Goal: Task Accomplishment & Management: Complete application form

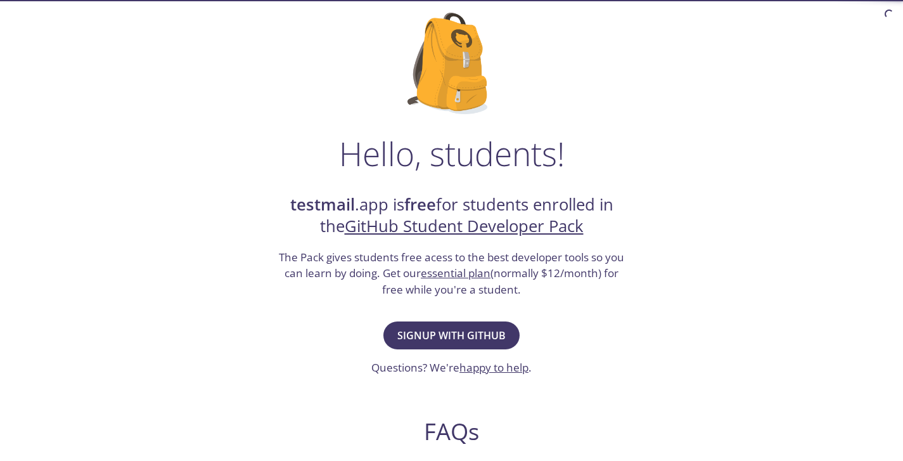
scroll to position [88, 0]
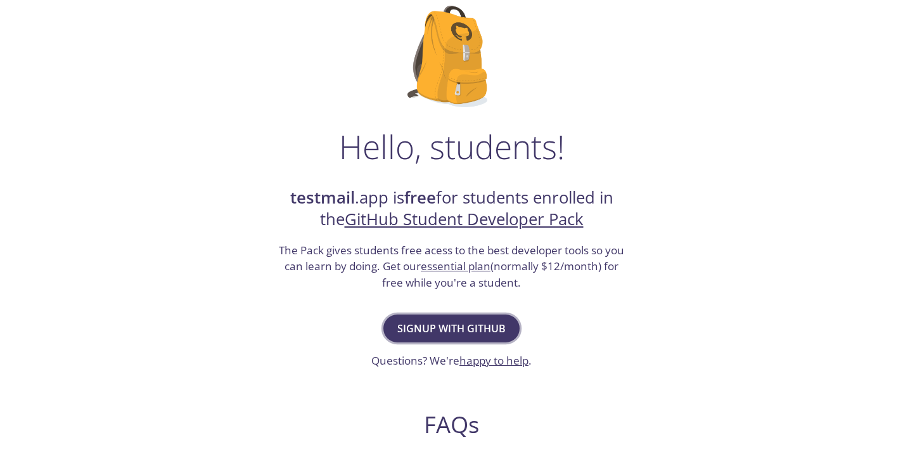
click at [462, 325] on span "Signup with GitHub" at bounding box center [451, 328] width 108 height 18
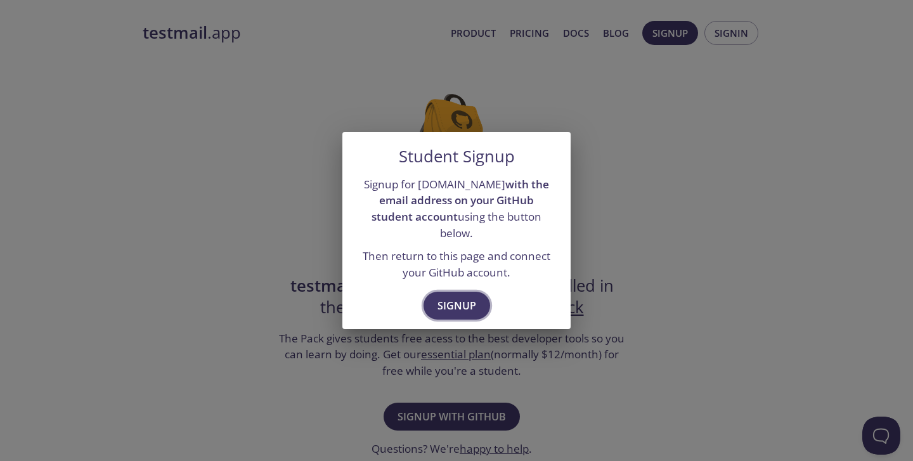
click at [459, 297] on span "Signup" at bounding box center [456, 306] width 39 height 18
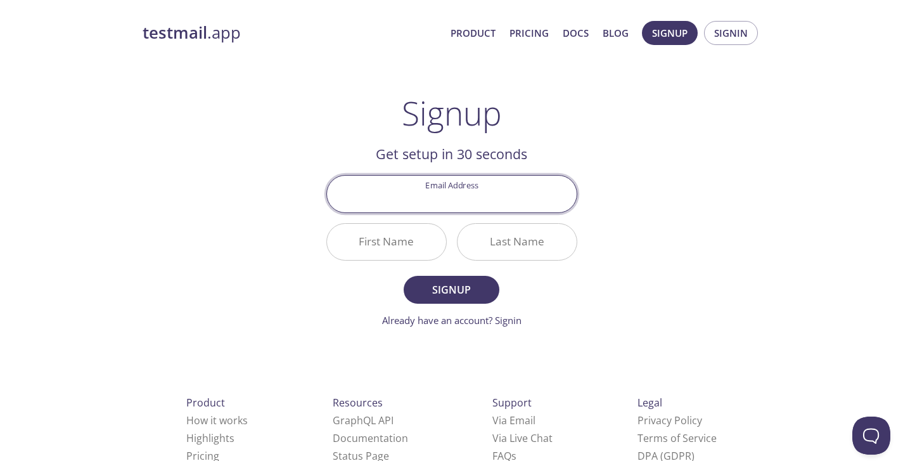
click at [432, 204] on input "Email Address" at bounding box center [452, 194] width 250 height 36
type input "[EMAIL_ADDRESS][DOMAIN_NAME]"
click at [404, 242] on input "First Name" at bounding box center [386, 242] width 119 height 36
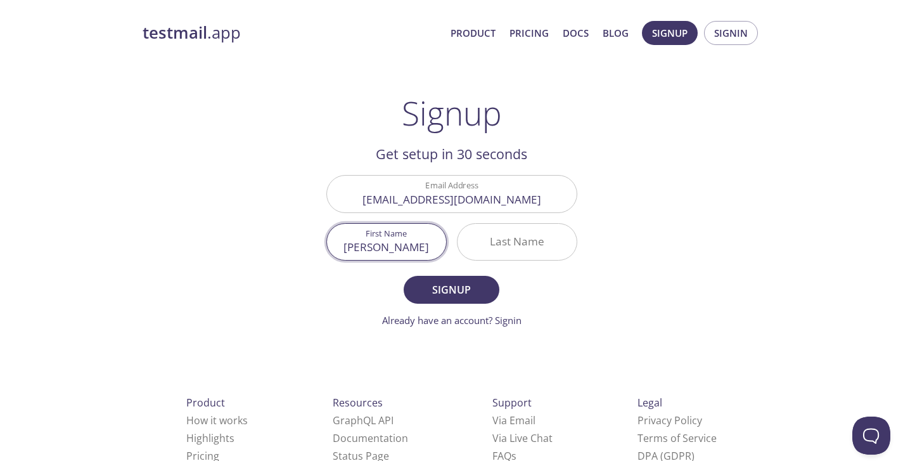
type input "[PERSON_NAME]"
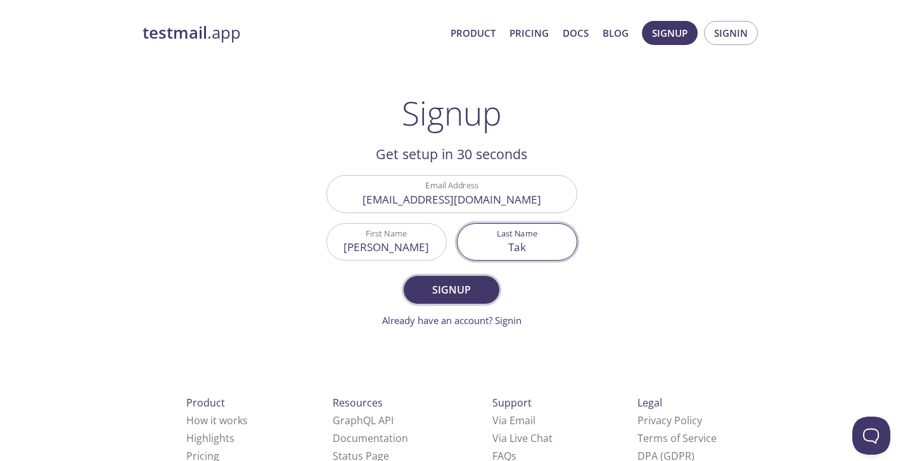
type input "Tak"
click at [437, 290] on span "Signup" at bounding box center [451, 290] width 67 height 18
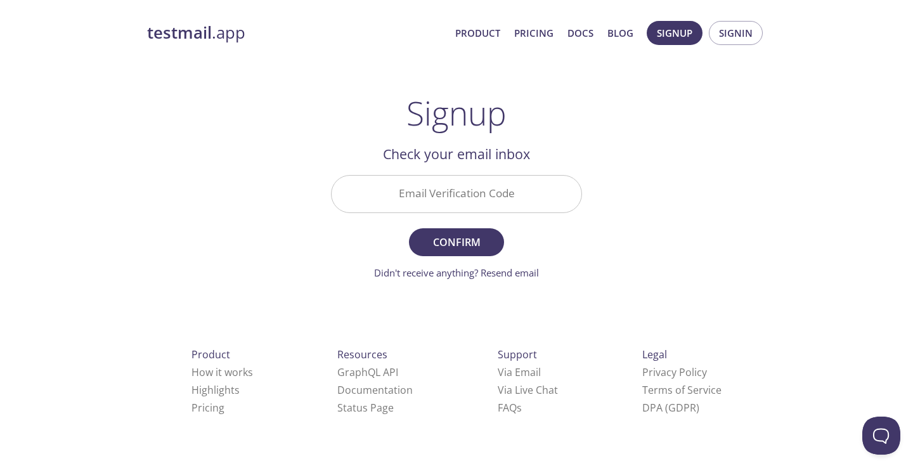
click at [414, 193] on input "Email Verification Code" at bounding box center [457, 194] width 250 height 36
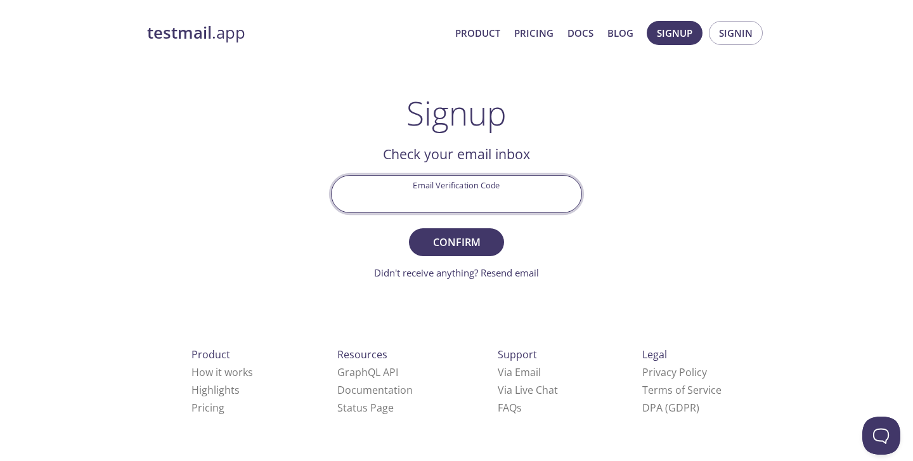
paste input "9EB8F77"
type input "9EB8F77"
click at [452, 241] on span "Confirm" at bounding box center [456, 242] width 67 height 18
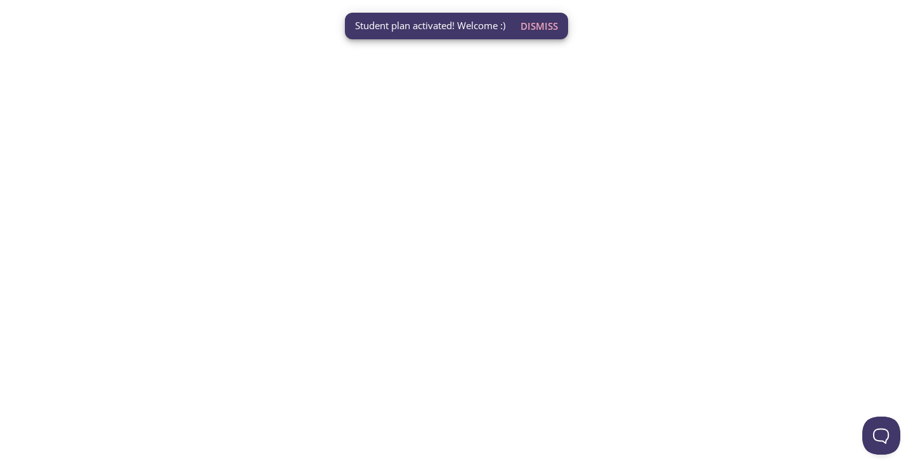
click at [534, 27] on span "Dismiss" at bounding box center [538, 26] width 37 height 16
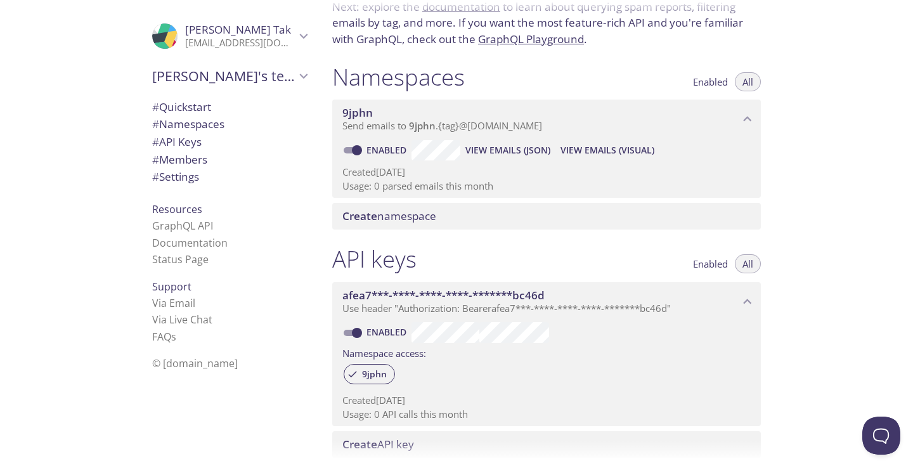
scroll to position [89, 0]
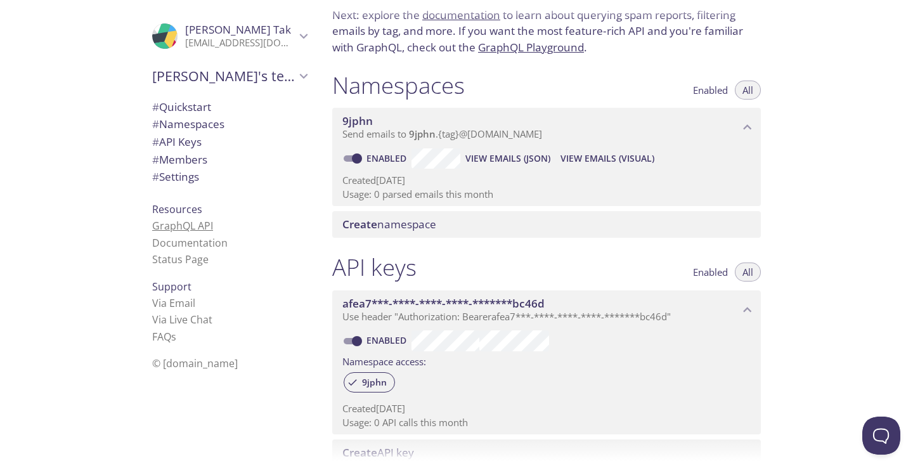
click at [187, 229] on link "GraphQL API" at bounding box center [182, 226] width 61 height 14
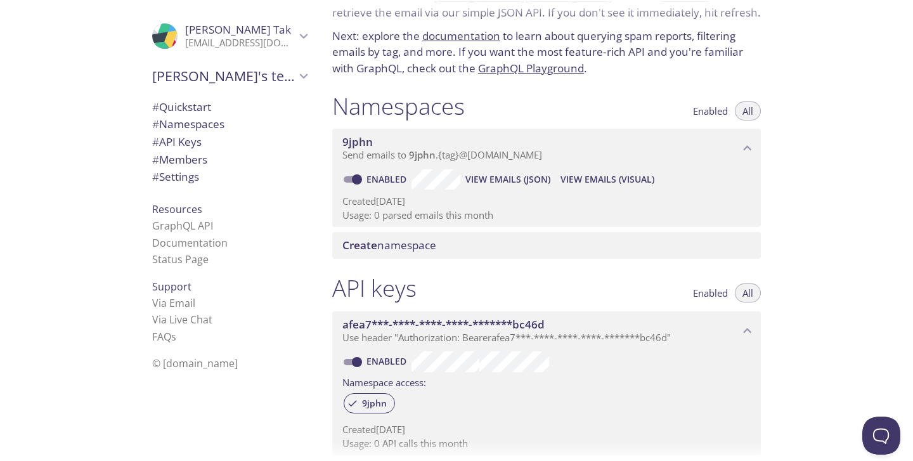
scroll to position [65, 0]
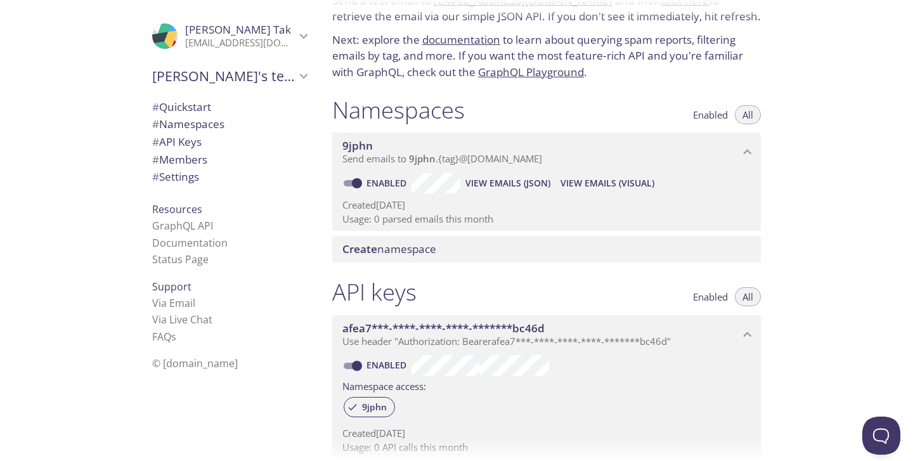
click at [427, 311] on div "afea7***-****-****-****-*******bc46d Use header "Authorization: Bearer afea7***…" at bounding box center [546, 384] width 428 height 149
click at [484, 323] on span "afea7***-****-****-****-*******bc46d" at bounding box center [443, 328] width 202 height 15
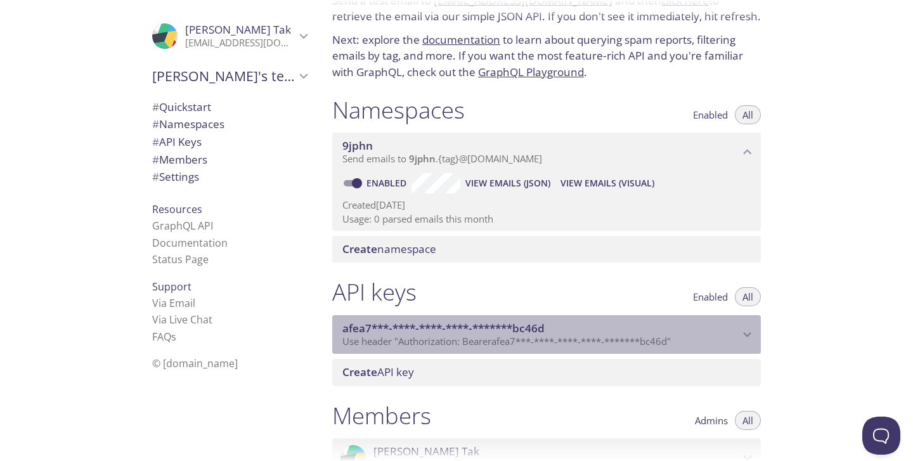
click at [484, 323] on span "afea7***-****-****-****-*******bc46d" at bounding box center [443, 328] width 202 height 15
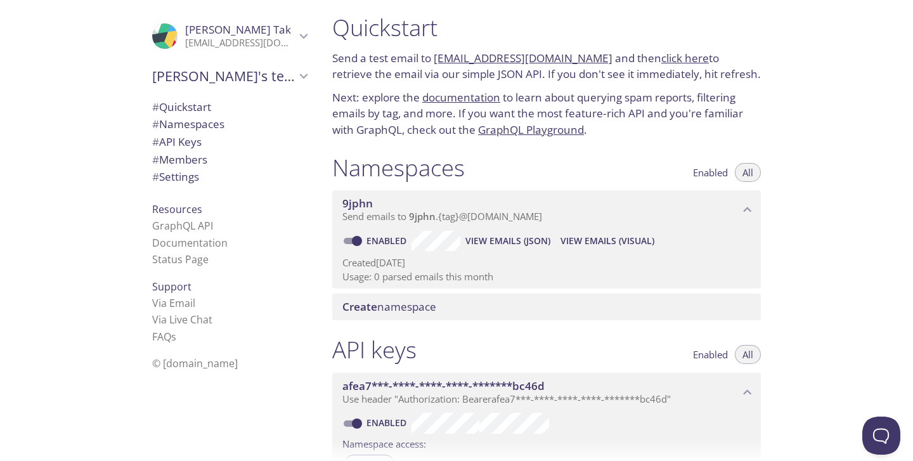
scroll to position [0, 0]
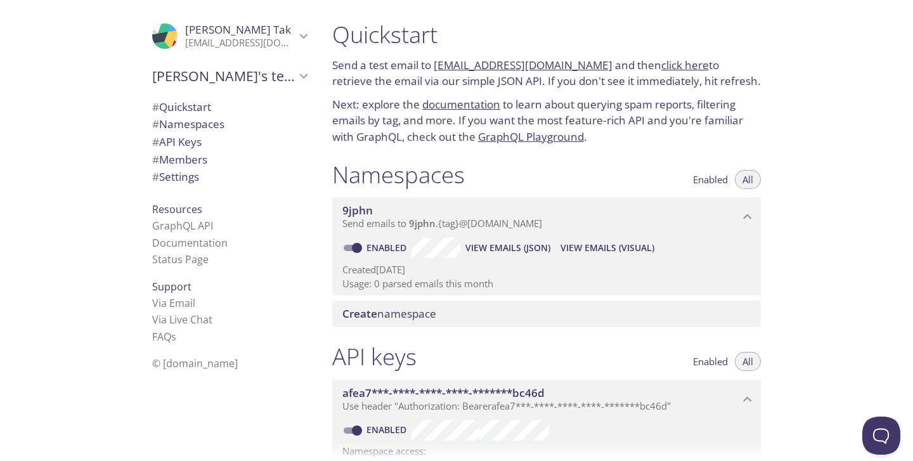
click at [413, 223] on span "9jphn" at bounding box center [422, 223] width 27 height 13
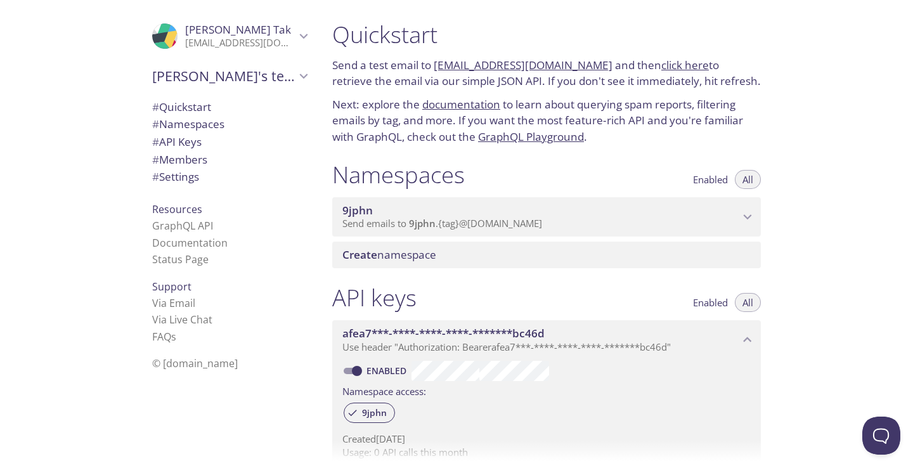
click at [413, 223] on span "9jphn" at bounding box center [422, 223] width 27 height 13
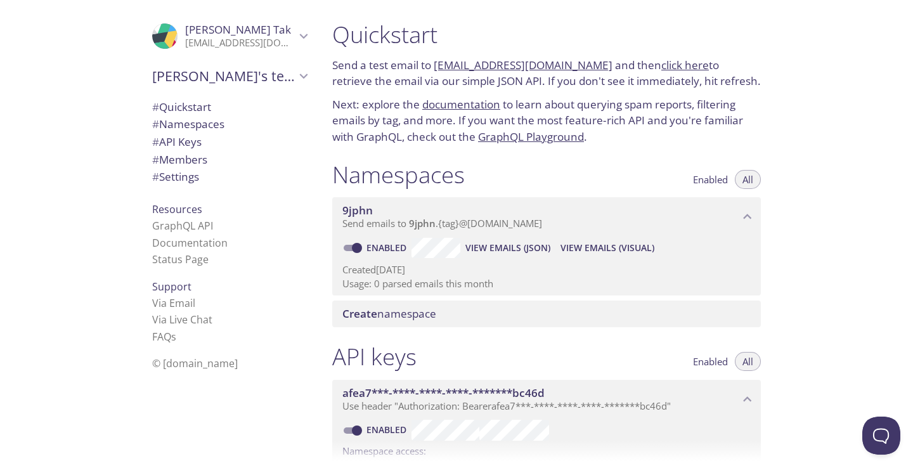
click at [389, 317] on span "Create namespace" at bounding box center [389, 313] width 94 height 15
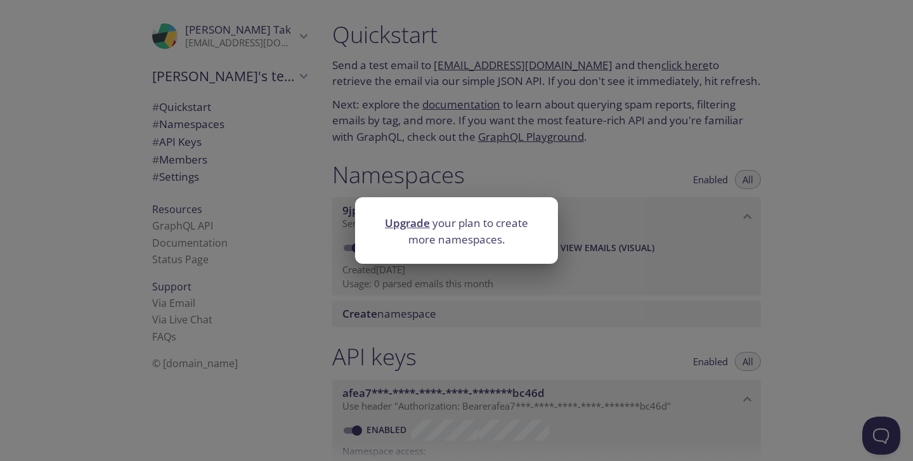
click at [609, 253] on div "Upgrade your plan to create more namespaces." at bounding box center [456, 230] width 913 height 461
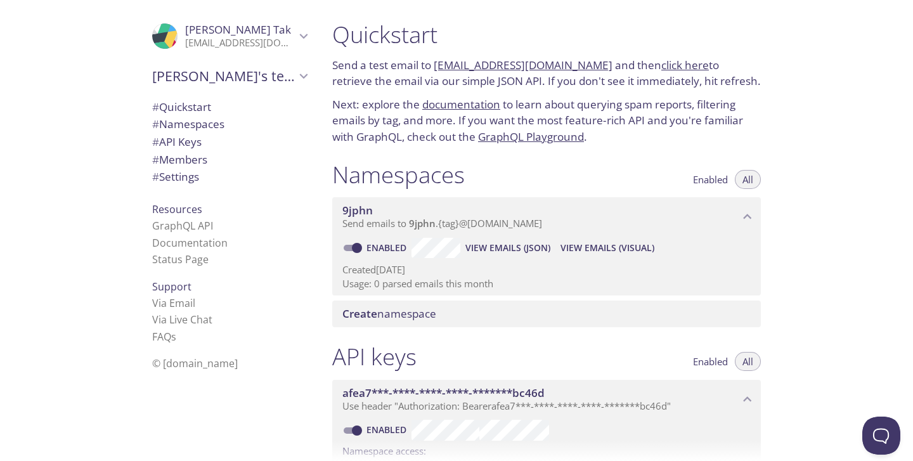
click at [193, 120] on span "# Namespaces" at bounding box center [188, 124] width 72 height 15
click at [186, 245] on link "Documentation" at bounding box center [189, 243] width 75 height 14
